Goal: Transaction & Acquisition: Purchase product/service

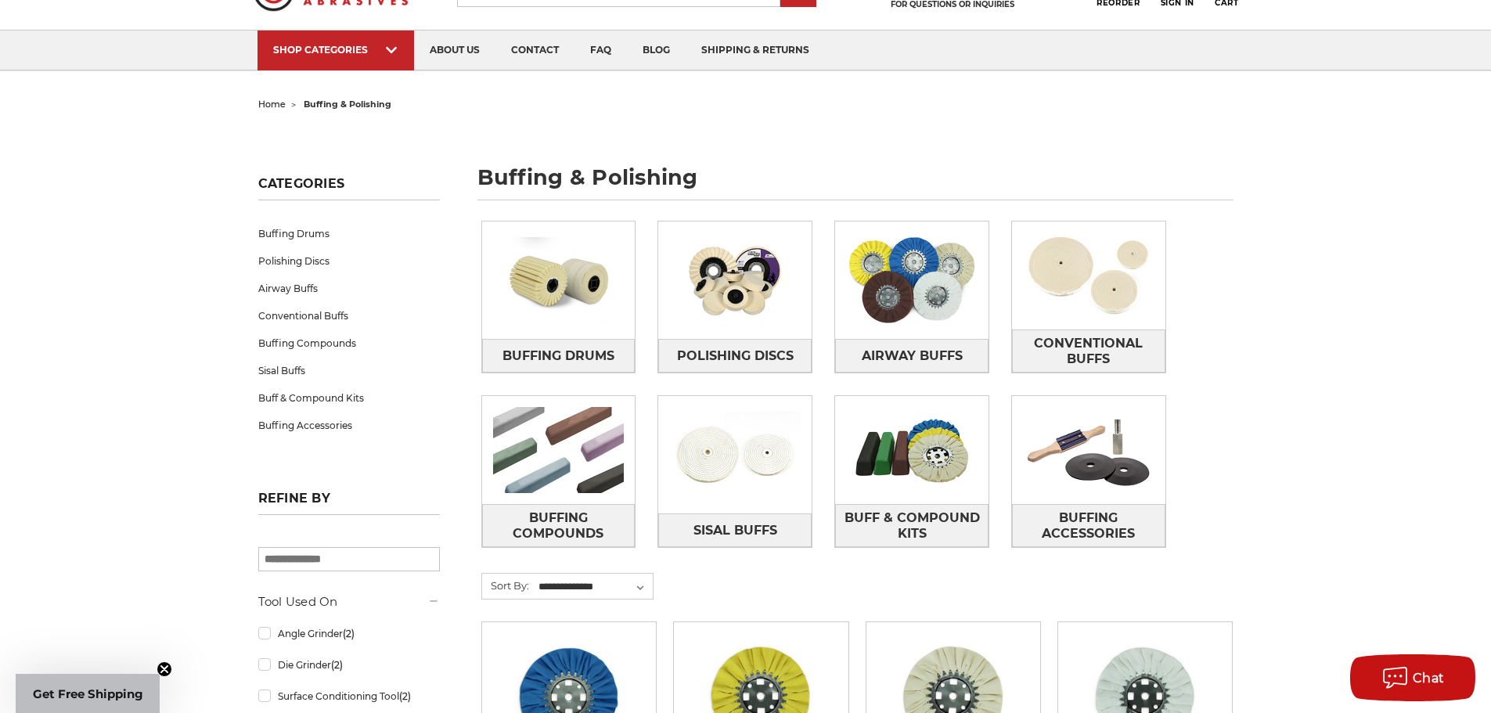
scroll to position [157, 0]
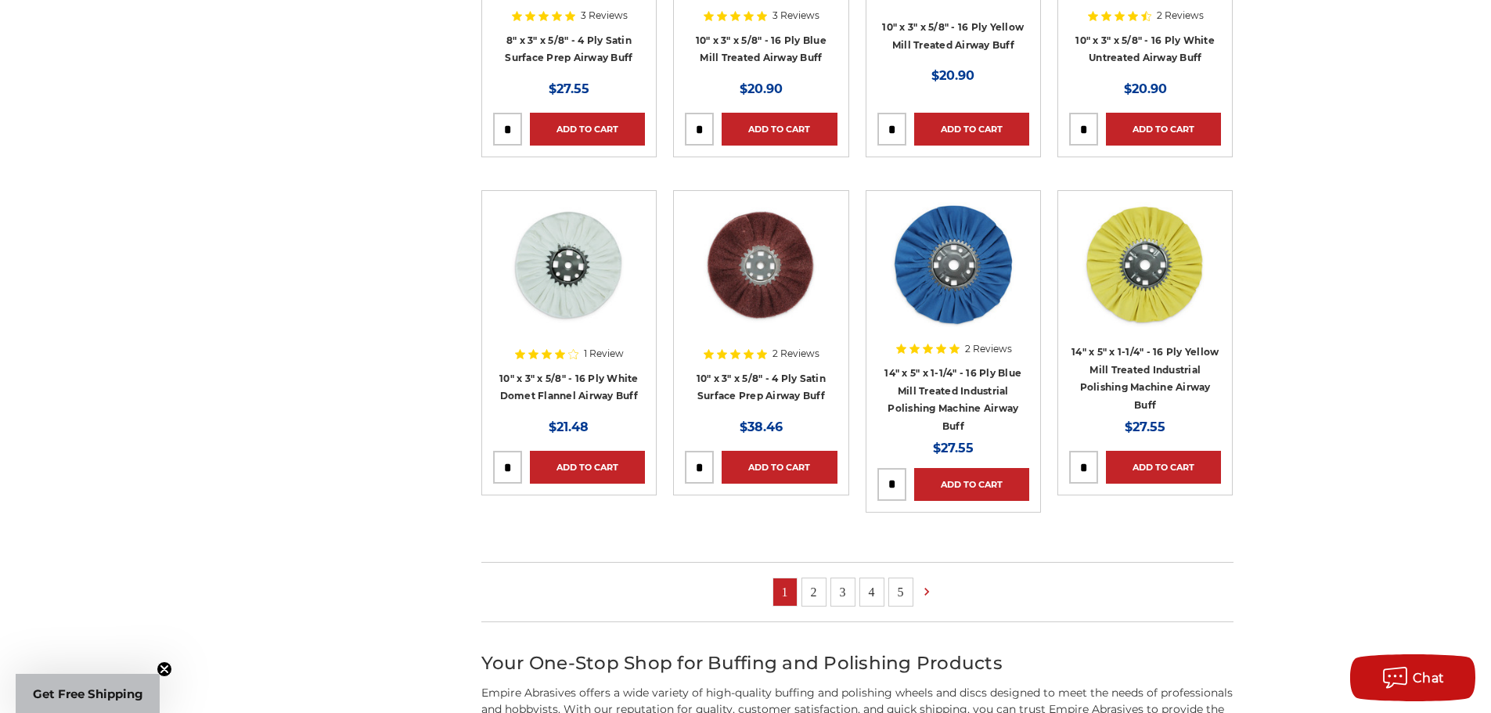
scroll to position [1330, 0]
